Goal: Information Seeking & Learning: Learn about a topic

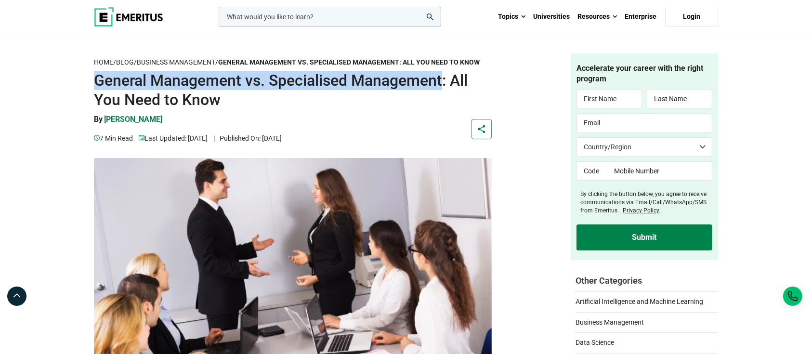
drag, startPoint x: 96, startPoint y: 78, endPoint x: 443, endPoint y: 88, distance: 347.5
click at [443, 88] on h1 "General Management vs. Specialised Management: All You Need to Know" at bounding box center [293, 90] width 398 height 39
copy h1 "General Management vs. Specialised Management"
click at [198, 90] on h1 "General Management vs. Specialised Management: All You Need to Know" at bounding box center [293, 90] width 398 height 39
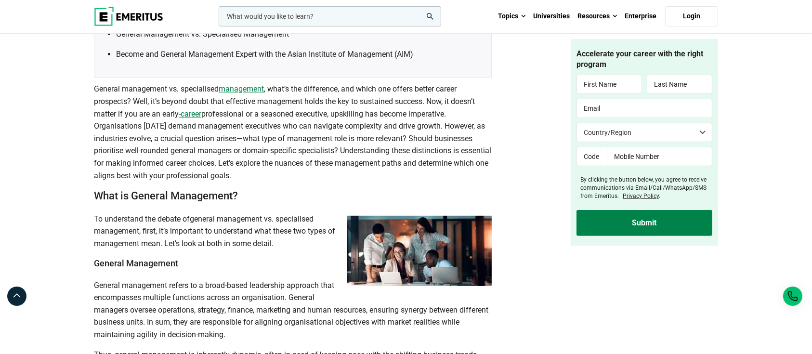
scroll to position [453, 0]
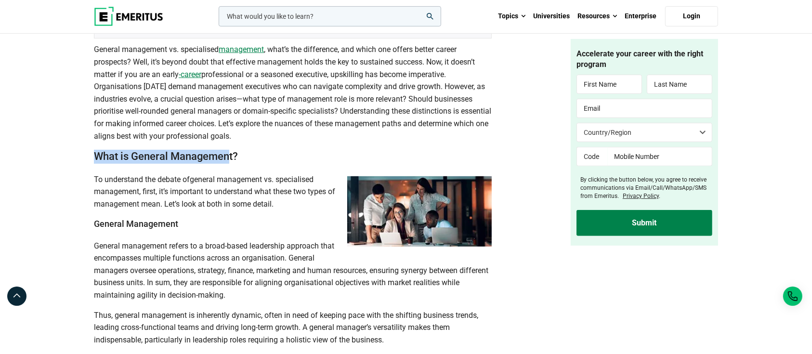
drag, startPoint x: 96, startPoint y: 153, endPoint x: 227, endPoint y: 155, distance: 131.5
click at [227, 155] on h2 "What is General Management?" at bounding box center [293, 157] width 398 height 14
copy h2 "What is General Managemen"
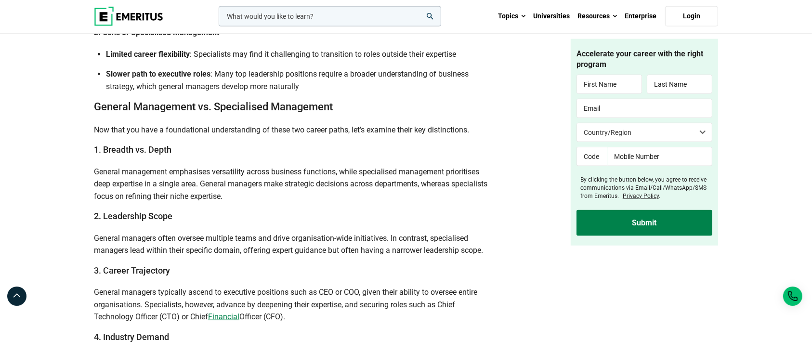
scroll to position [1250, 0]
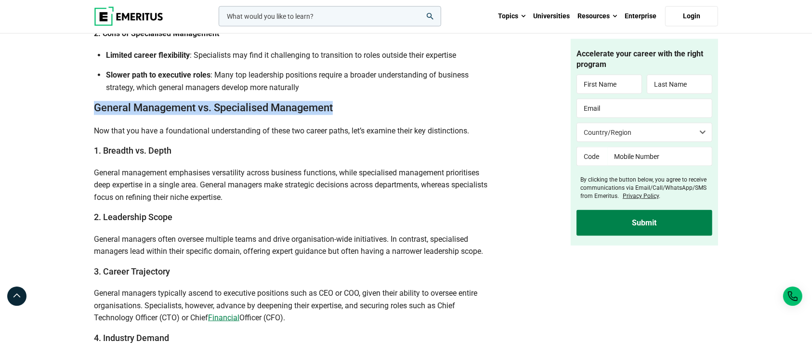
drag, startPoint x: 96, startPoint y: 106, endPoint x: 347, endPoint y: 102, distance: 250.5
click at [347, 102] on h2 "General Management vs. Specialised Management" at bounding box center [293, 108] width 398 height 14
copy h2 "General Management vs. Specialised Management"
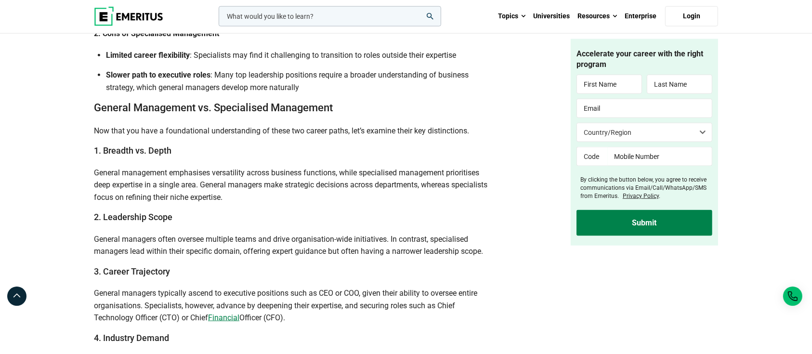
click at [210, 189] on p "General management emphasises versatility across business functions, while spec…" at bounding box center [293, 185] width 398 height 37
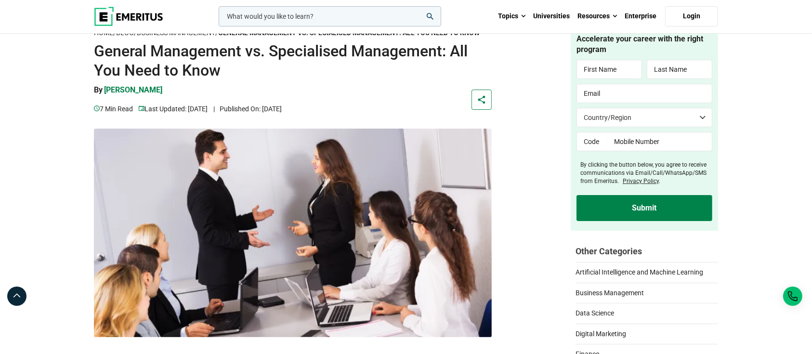
scroll to position [0, 0]
